Goal: Check status: Check status

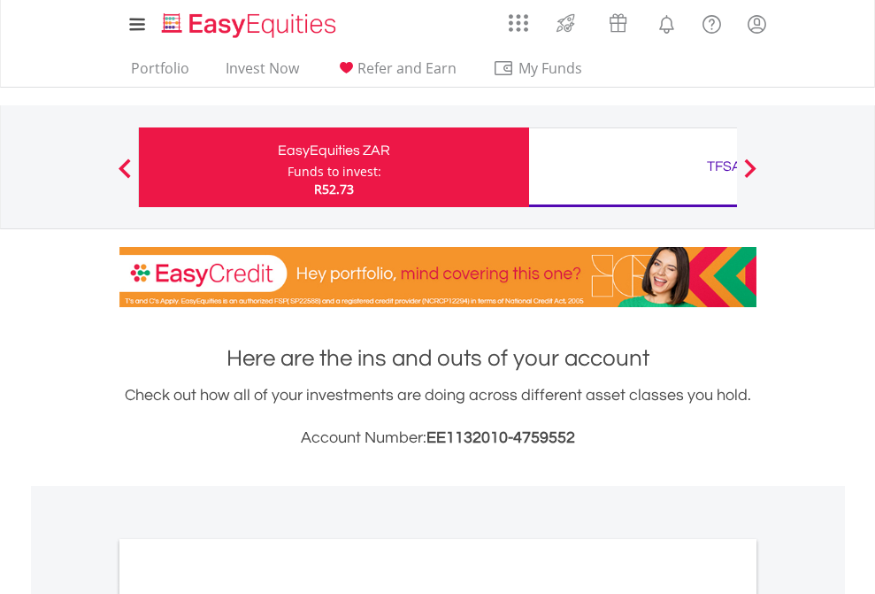
click at [288, 167] on div "Funds to invest:" at bounding box center [335, 172] width 94 height 18
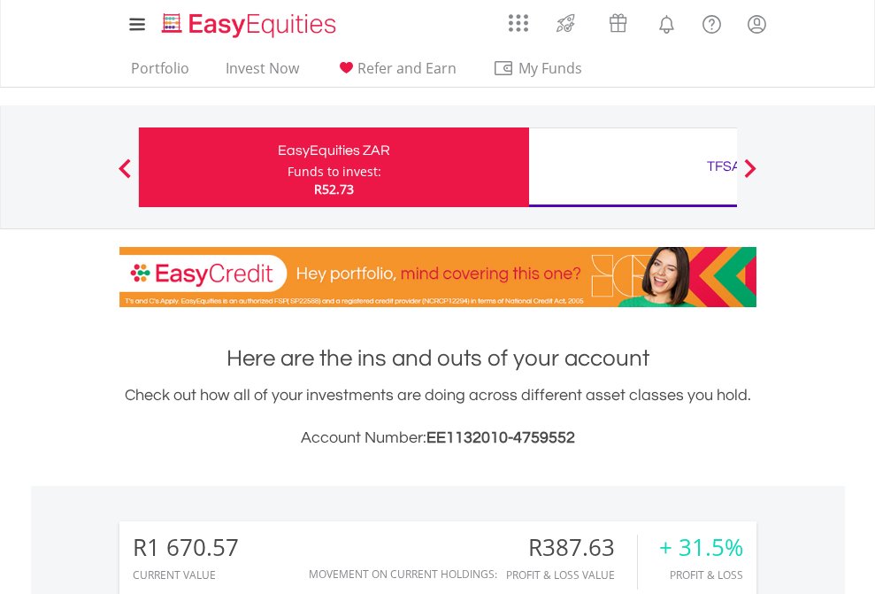
scroll to position [170, 278]
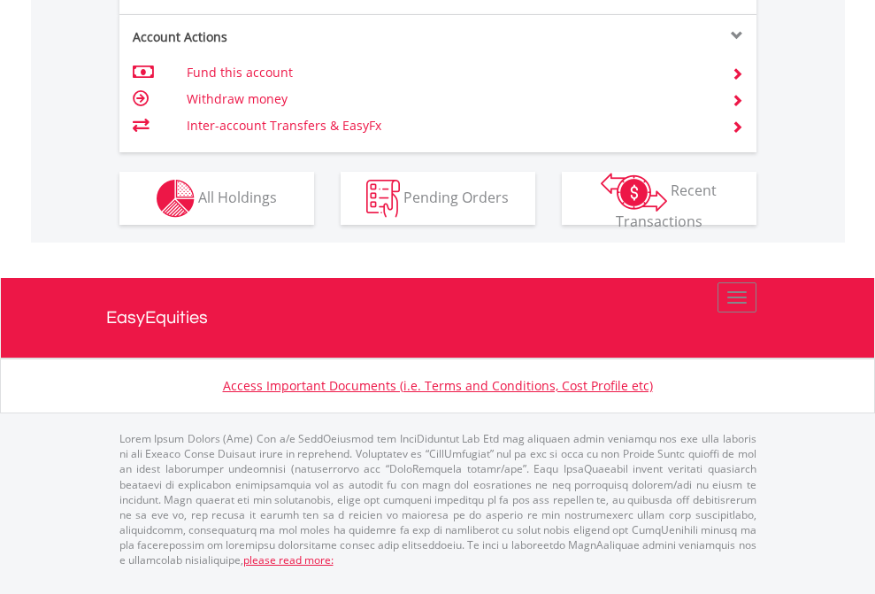
scroll to position [1696, 0]
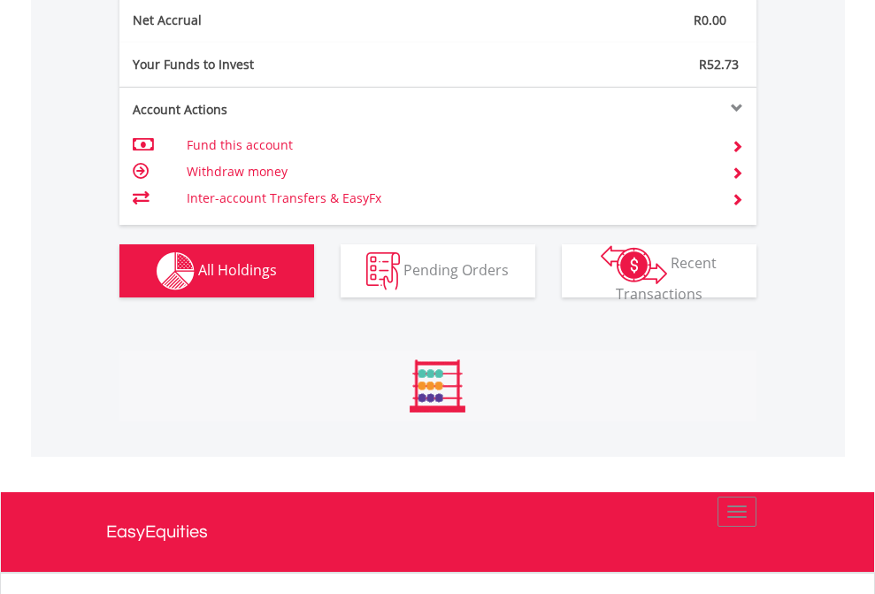
scroll to position [170, 278]
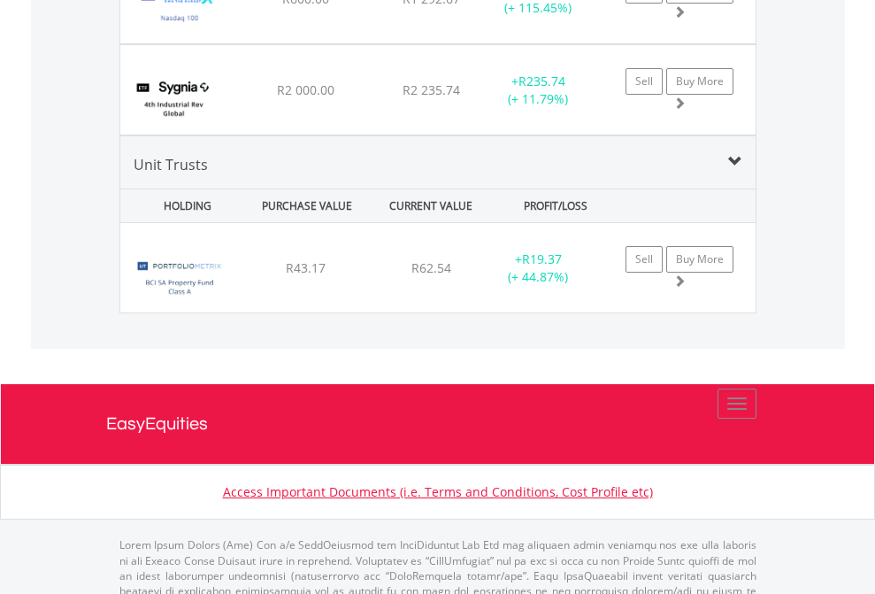
scroll to position [127, 0]
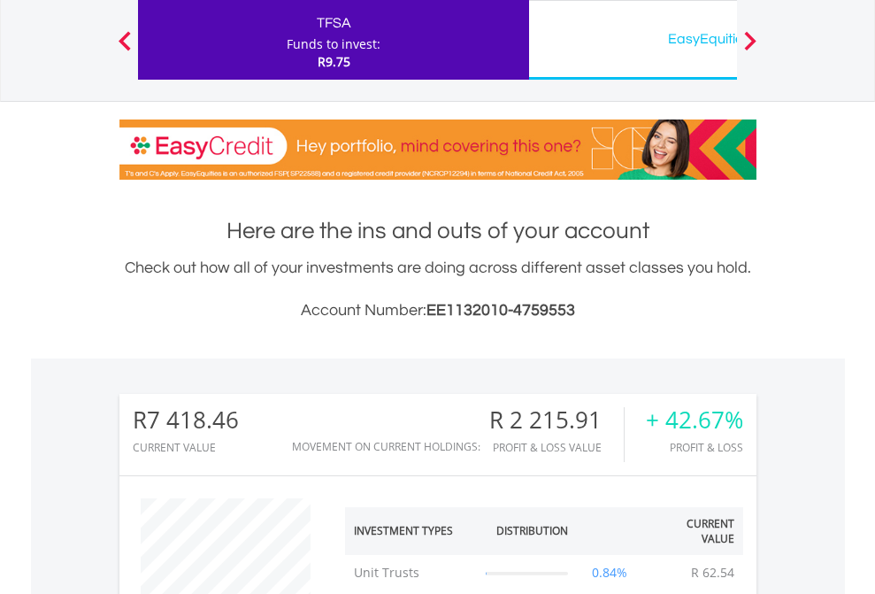
click at [633, 40] on div "EasyEquities USD" at bounding box center [724, 39] width 369 height 25
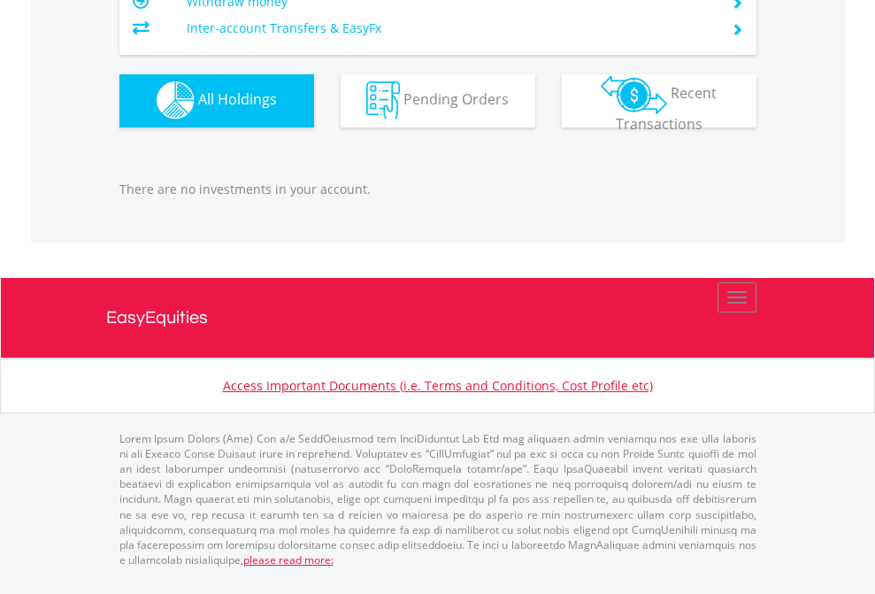
scroll to position [170, 278]
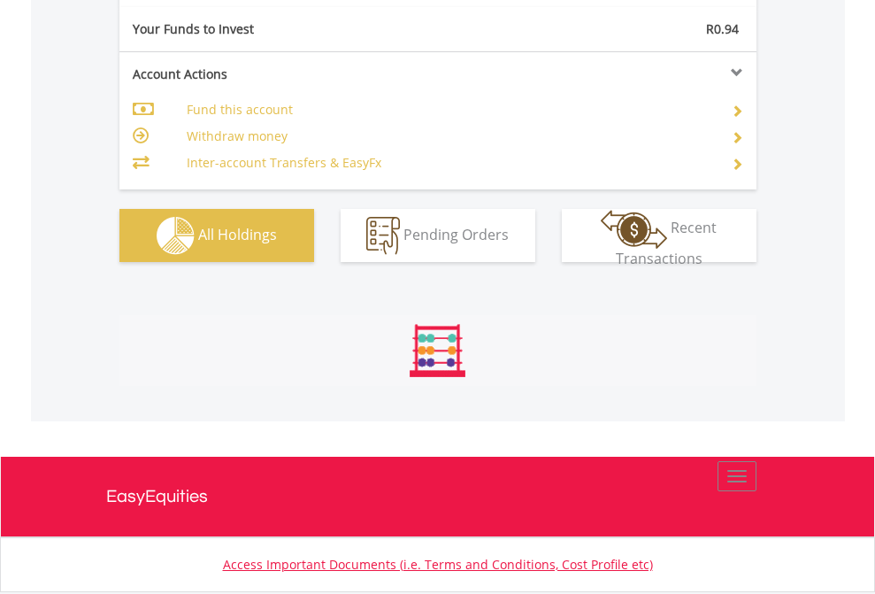
scroll to position [1968, 0]
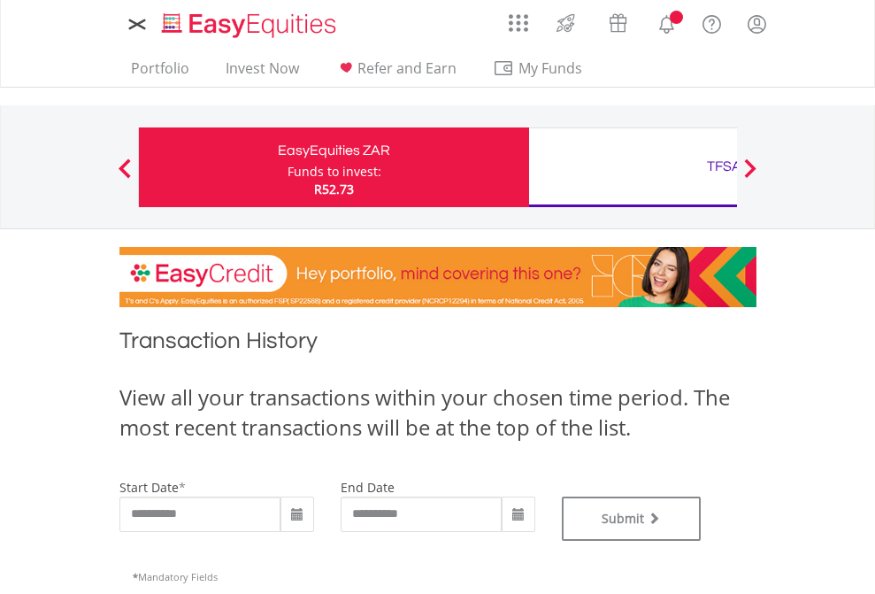
type input "**********"
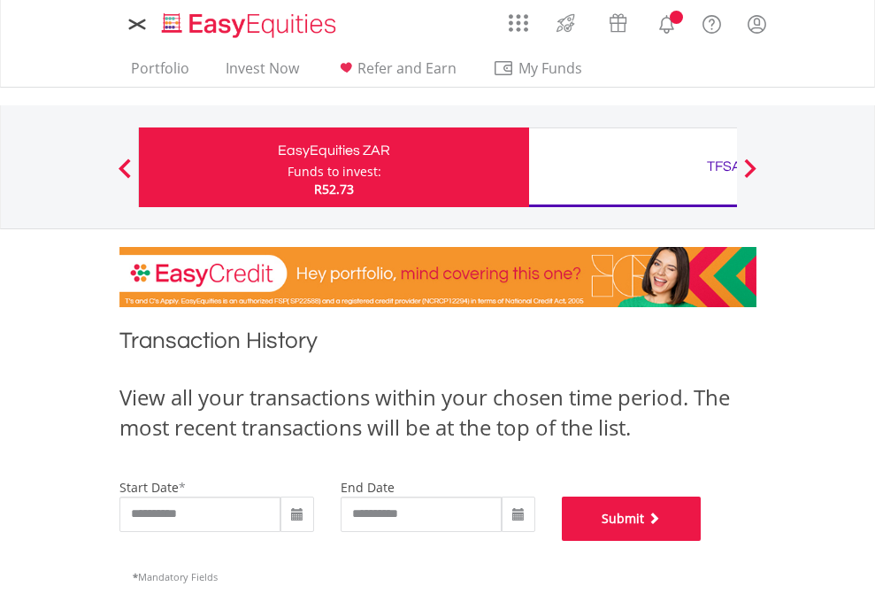
click at [702, 541] on button "Submit" at bounding box center [632, 518] width 140 height 44
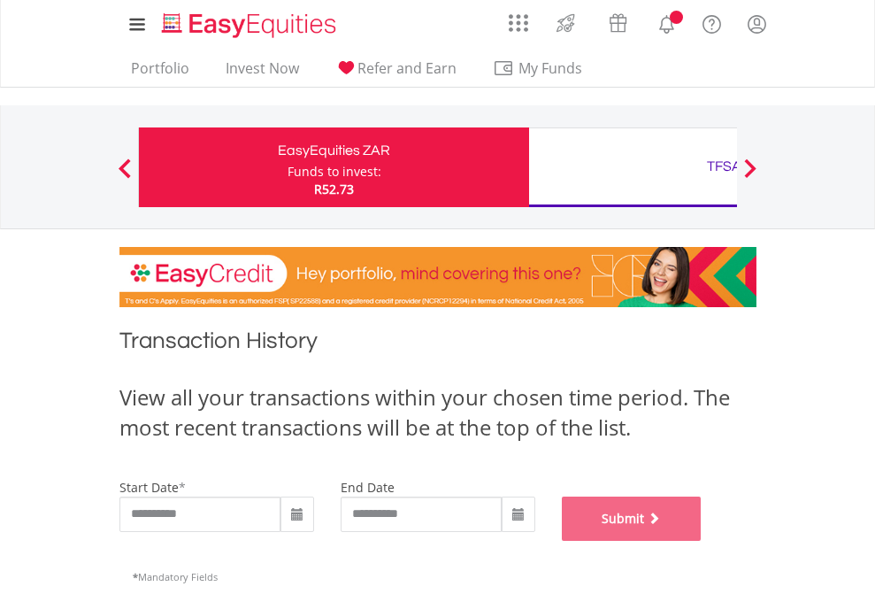
scroll to position [718, 0]
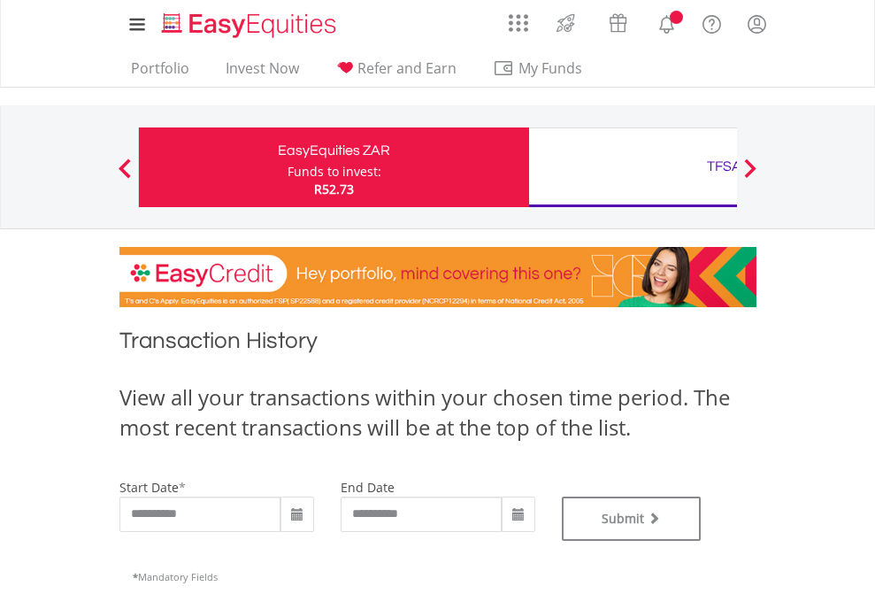
click at [633, 167] on div "TFSA" at bounding box center [724, 166] width 369 height 25
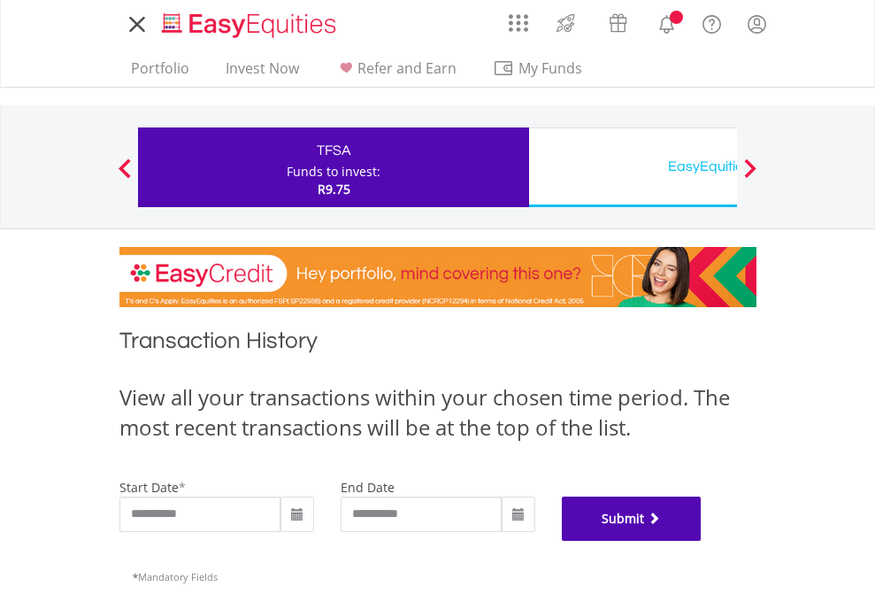
click at [702, 541] on button "Submit" at bounding box center [632, 518] width 140 height 44
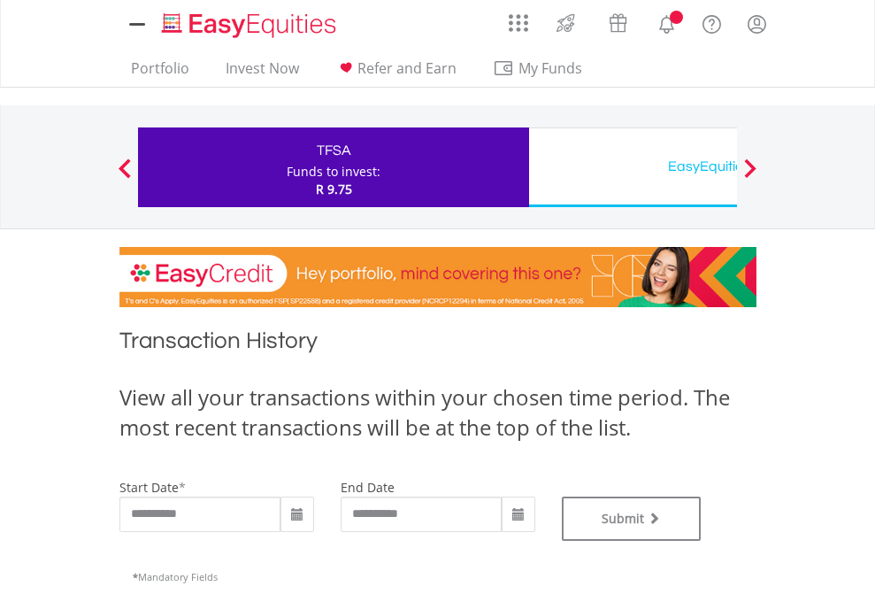
click at [633, 167] on div "EasyEquities USD" at bounding box center [724, 166] width 369 height 25
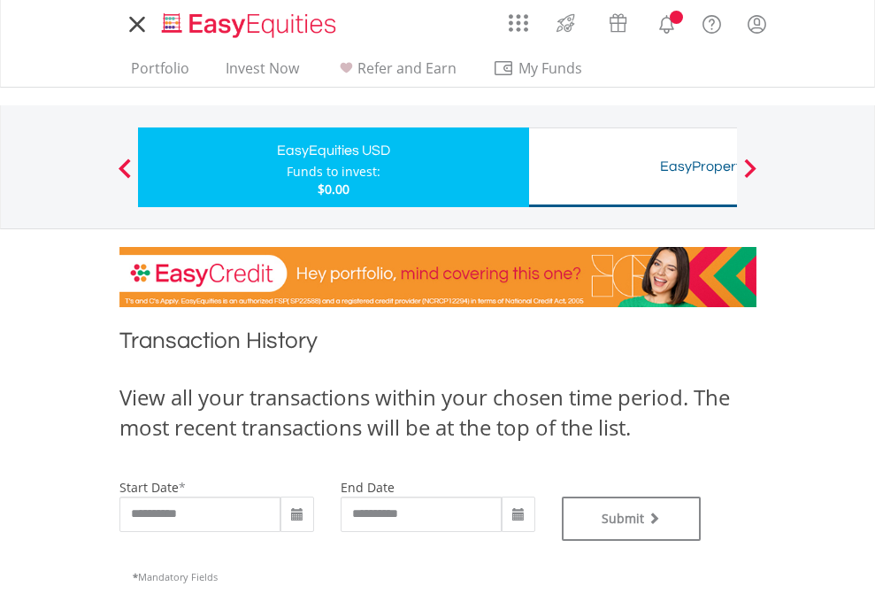
type input "**********"
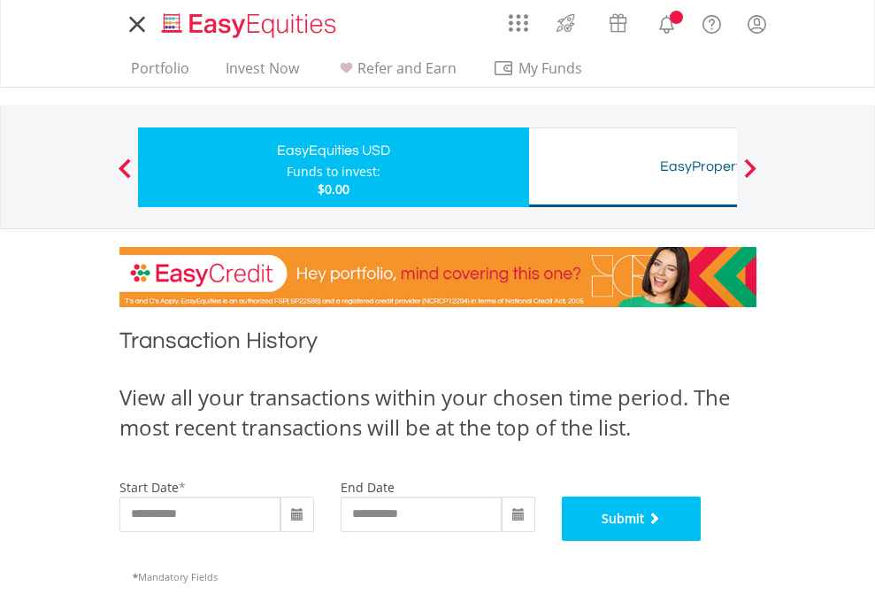
click at [702, 541] on button "Submit" at bounding box center [632, 518] width 140 height 44
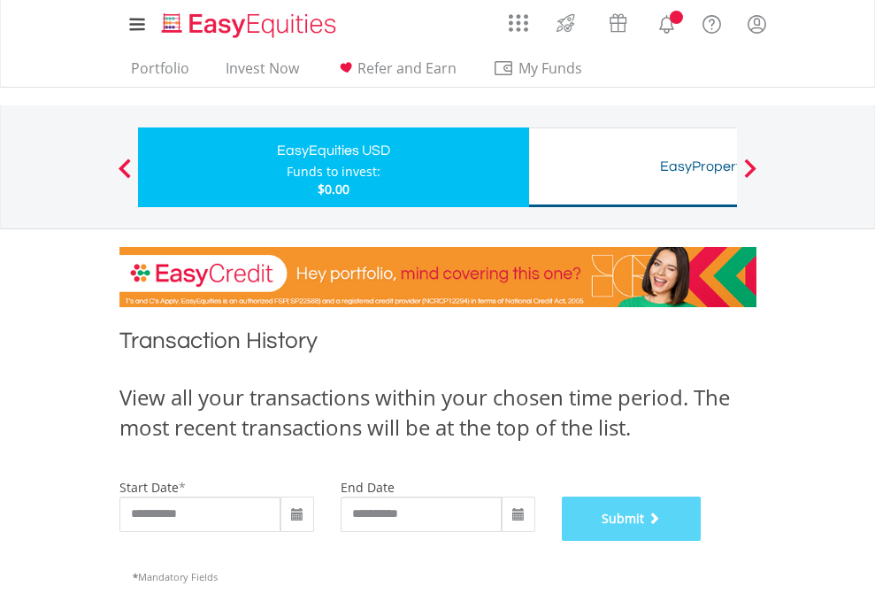
scroll to position [718, 0]
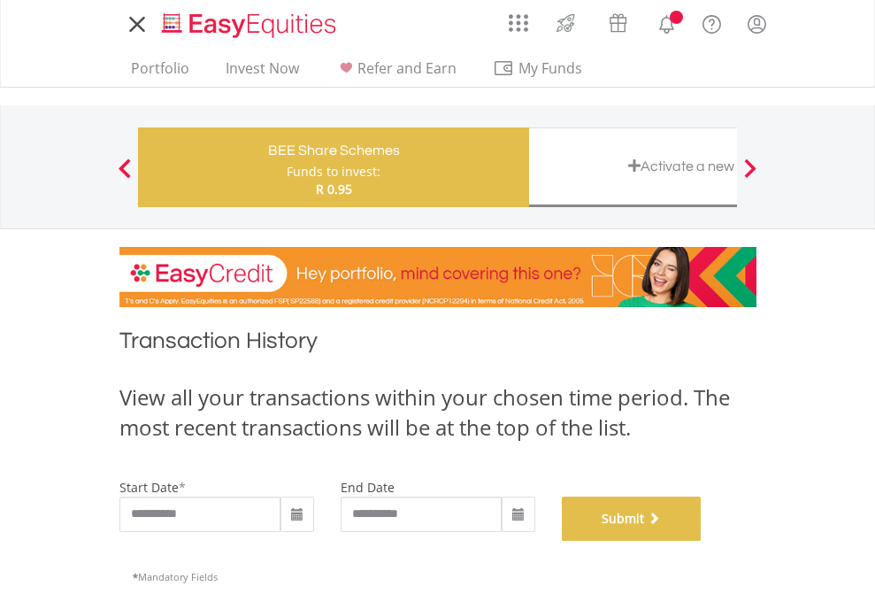
click at [702, 541] on button "Submit" at bounding box center [632, 518] width 140 height 44
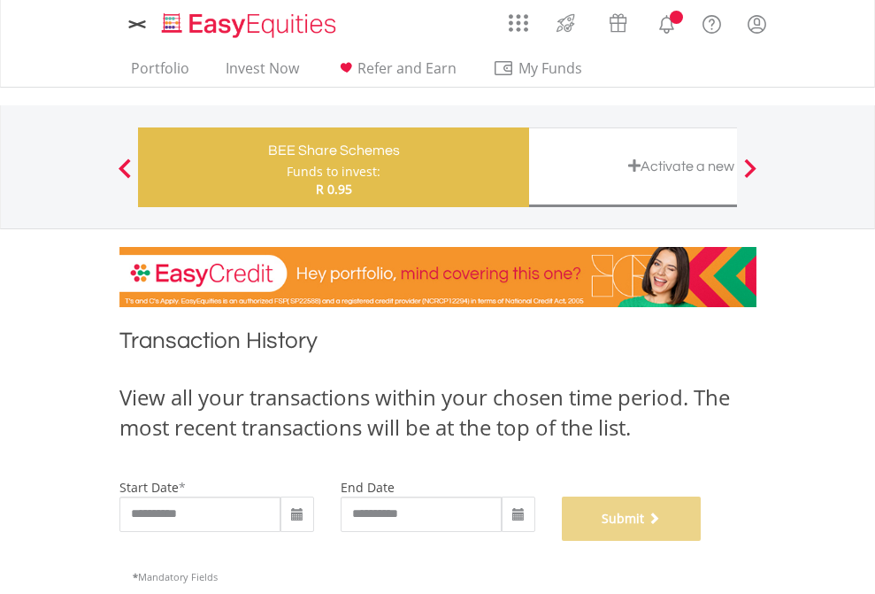
scroll to position [718, 0]
